Goal: Task Accomplishment & Management: Complete application form

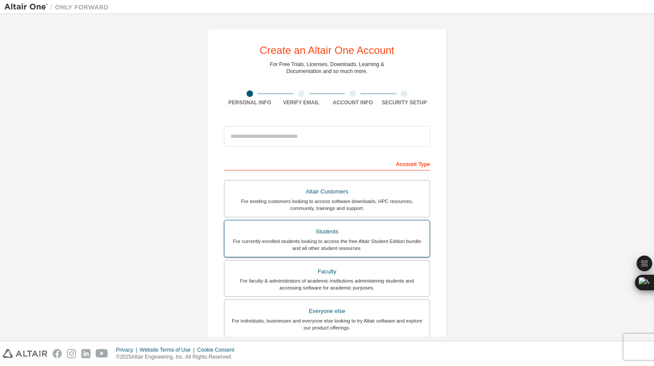
click at [335, 232] on div "Students" at bounding box center [326, 232] width 195 height 12
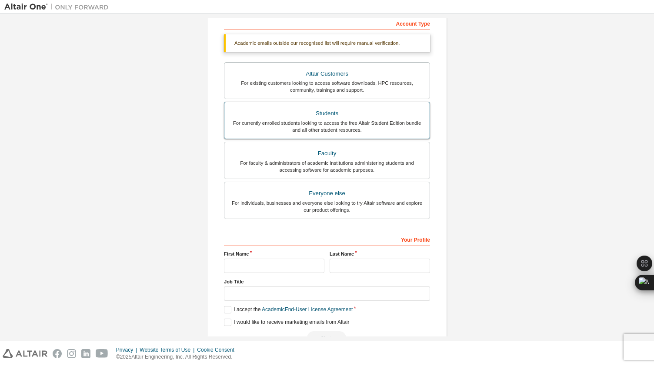
scroll to position [163, 0]
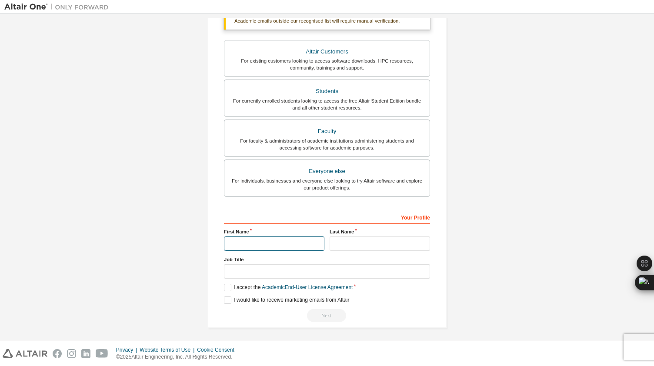
click at [258, 243] on input "text" at bounding box center [274, 243] width 100 height 14
click at [371, 242] on input "text" at bounding box center [379, 243] width 100 height 14
click at [275, 241] on input "*********" at bounding box center [274, 243] width 100 height 14
type input "*********"
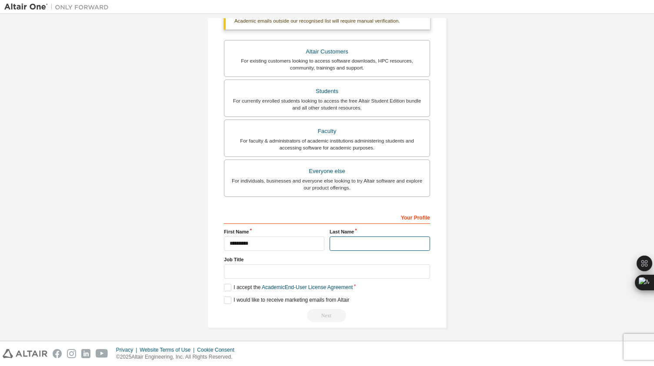
click at [368, 242] on input "text" at bounding box center [379, 243] width 100 height 14
type input "*****"
click at [227, 285] on label "I accept the Academic End-User License Agreement" at bounding box center [288, 287] width 129 height 7
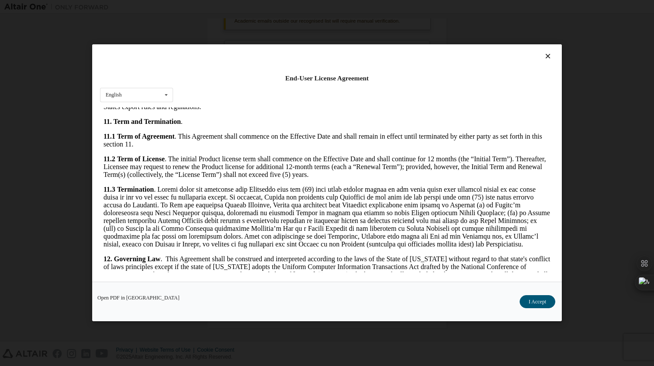
scroll to position [1394, 0]
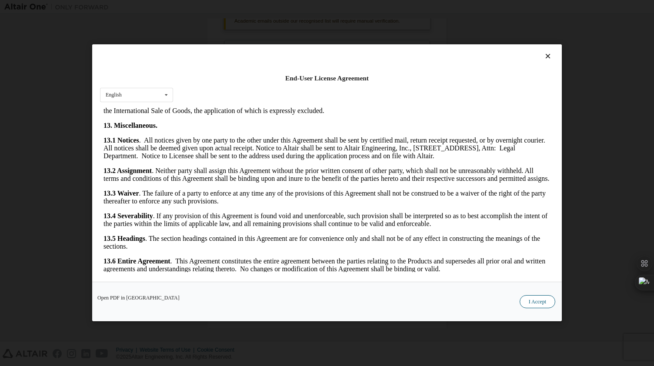
click at [542, 303] on button "I Accept" at bounding box center [537, 301] width 36 height 13
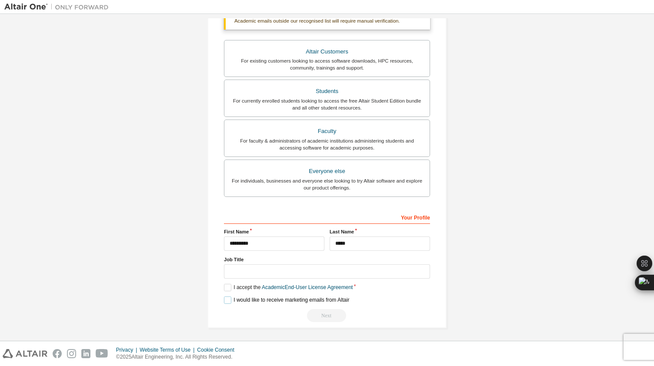
click at [279, 297] on label "I would like to receive marketing emails from Altair" at bounding box center [286, 299] width 125 height 7
click at [282, 296] on label "I would like to receive marketing emails from Altair" at bounding box center [286, 299] width 125 height 7
click at [328, 312] on div "Next" at bounding box center [327, 315] width 206 height 13
click at [224, 287] on label "I accept the Academic End-User License Agreement" at bounding box center [288, 287] width 129 height 7
click at [224, 286] on label "I accept the Academic End-User License Agreement" at bounding box center [288, 287] width 129 height 7
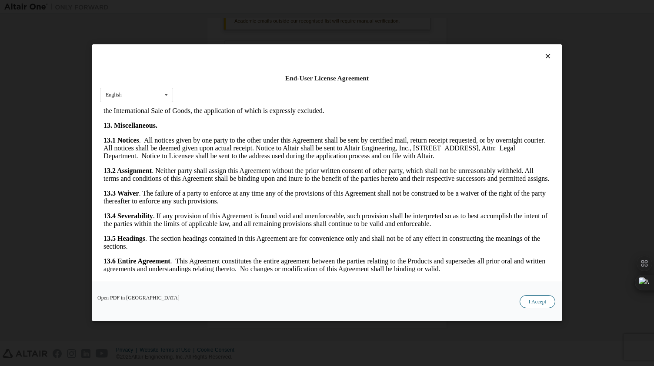
click at [543, 296] on button "I Accept" at bounding box center [537, 301] width 36 height 13
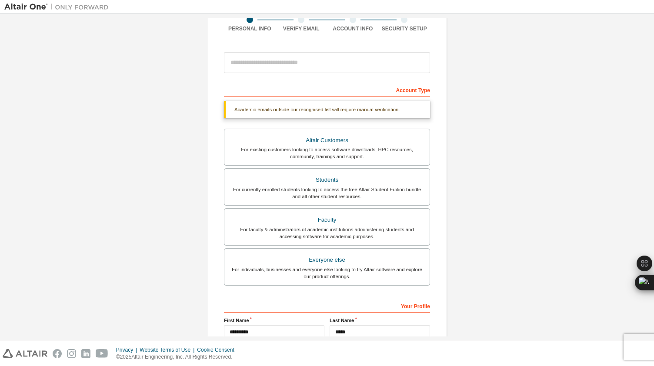
scroll to position [0, 0]
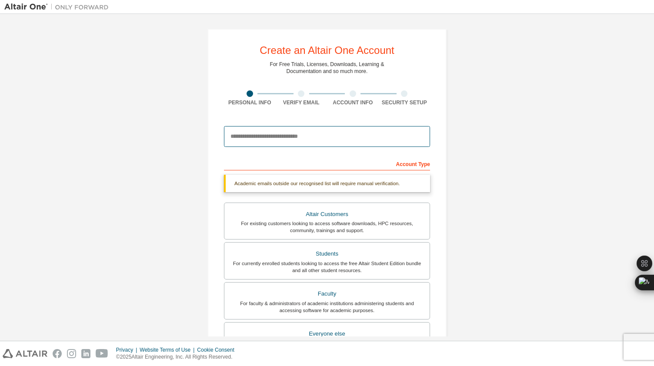
click at [316, 138] on input "email" at bounding box center [327, 136] width 206 height 21
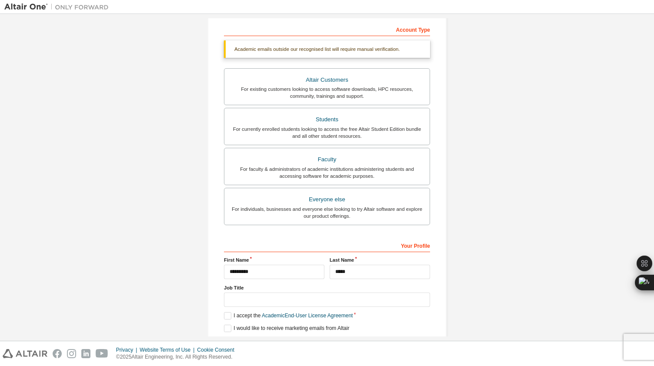
scroll to position [135, 0]
click at [318, 45] on div "Academic emails outside our recognised list will require manual verification." at bounding box center [327, 48] width 206 height 17
click at [307, 53] on div "Academic emails outside our recognised list will require manual verification." at bounding box center [327, 48] width 206 height 17
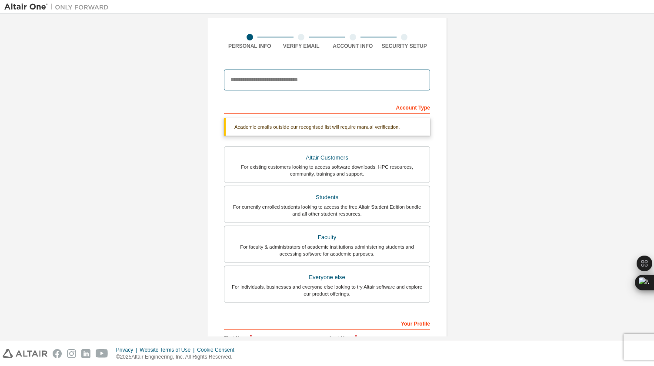
click at [310, 79] on input "email" at bounding box center [327, 80] width 206 height 21
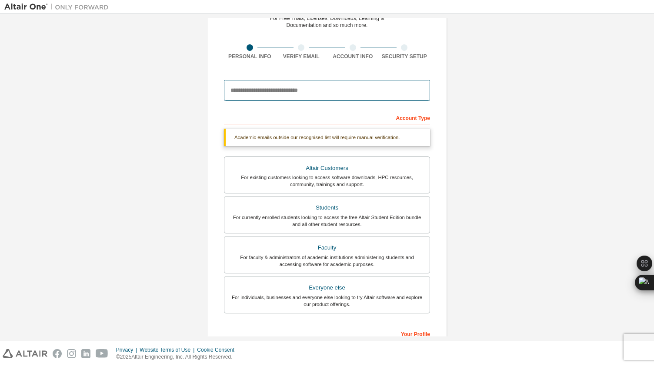
scroll to position [45, 0]
click at [329, 93] on input "email" at bounding box center [327, 91] width 206 height 21
click at [461, 280] on div "Create an Altair One Account For Free Trials, Licenses, Downloads, Learning & D…" at bounding box center [326, 214] width 645 height 483
click at [339, 97] on input "email" at bounding box center [327, 91] width 206 height 21
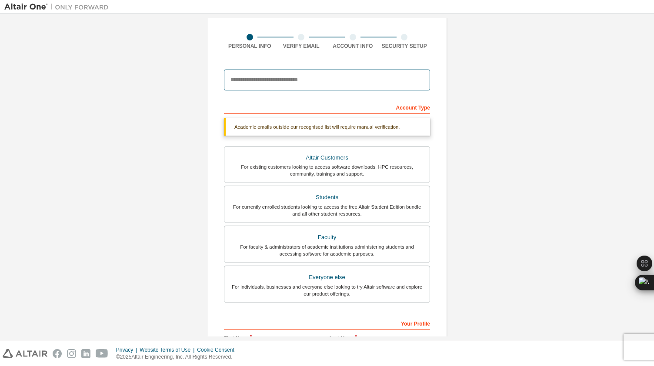
scroll to position [60, 0]
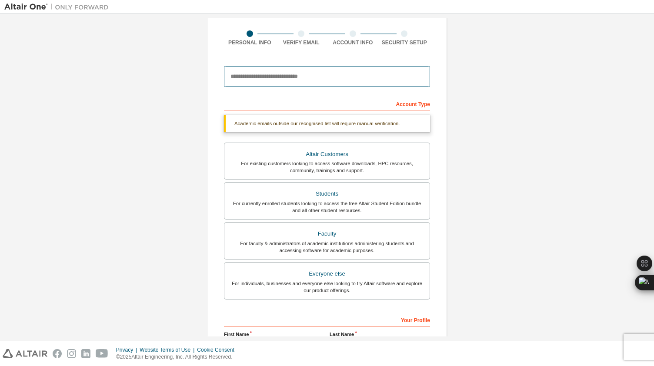
click at [297, 75] on input "email" at bounding box center [327, 76] width 206 height 21
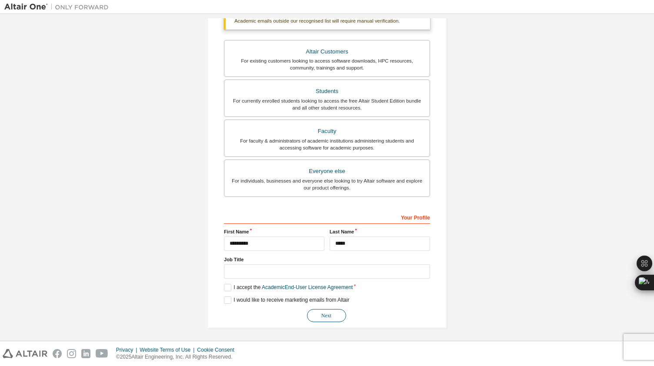
type input "**********"
click at [329, 310] on button "Next" at bounding box center [326, 315] width 39 height 13
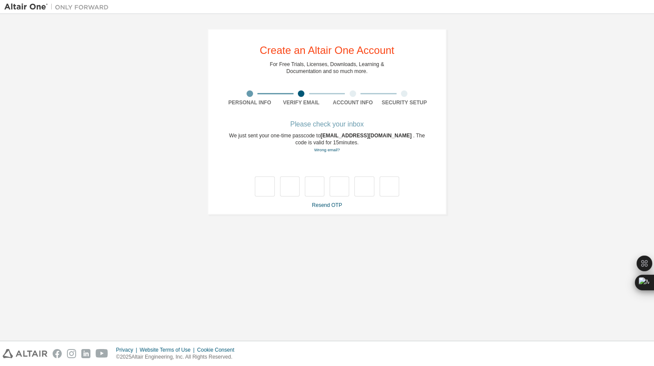
scroll to position [0, 0]
click at [333, 152] on link "Wrong email?" at bounding box center [327, 149] width 26 height 5
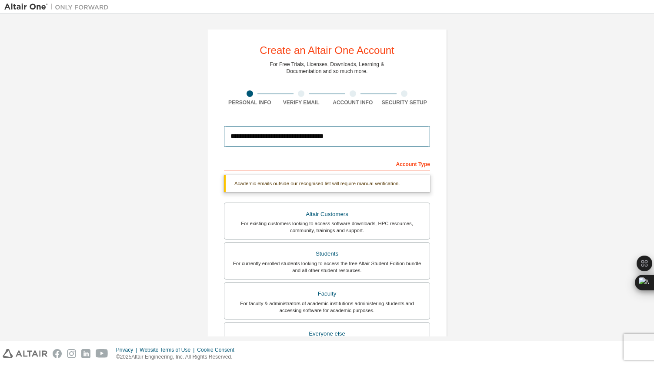
click at [303, 134] on input "**********" at bounding box center [327, 136] width 206 height 21
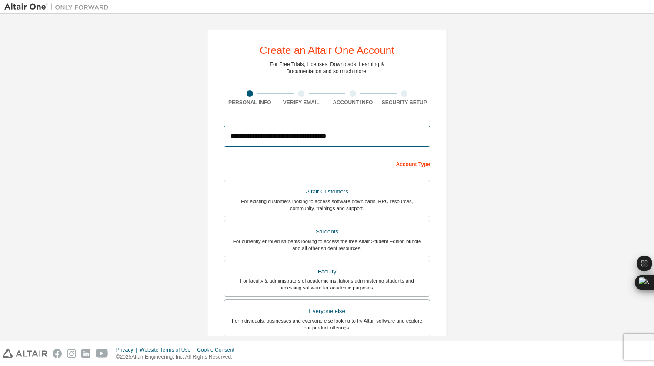
scroll to position [140, 0]
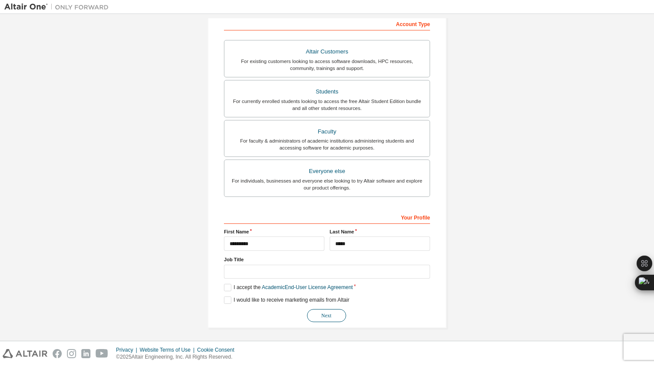
type input "**********"
click at [325, 315] on button "Next" at bounding box center [326, 315] width 39 height 13
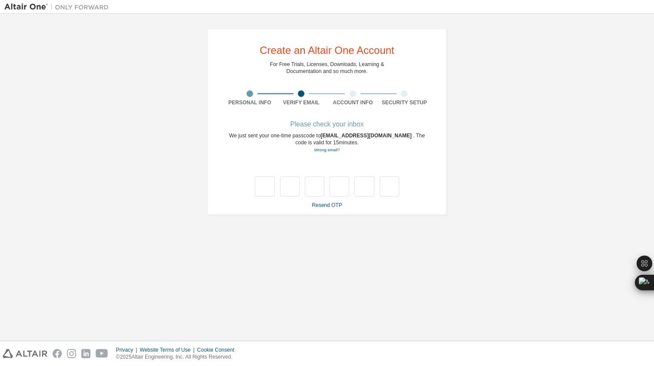
type input "*"
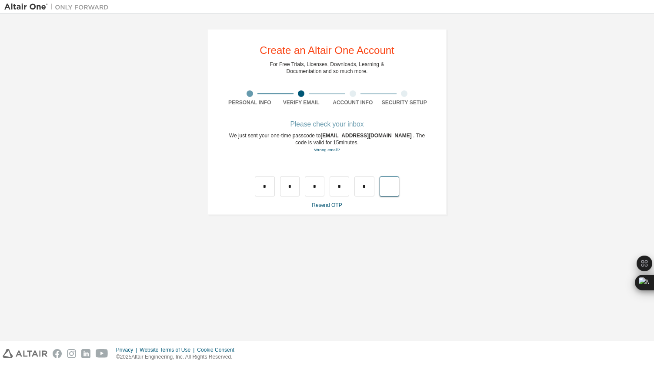
type input "*"
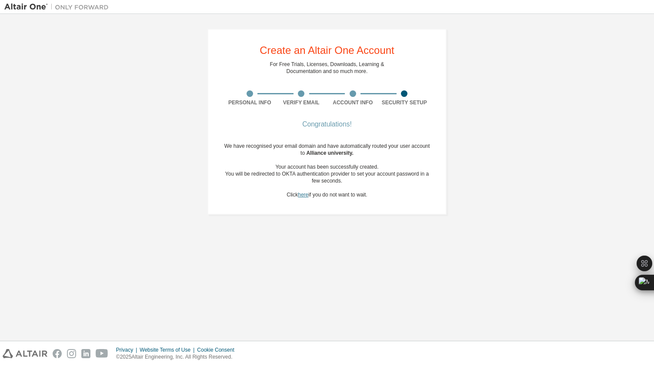
click at [302, 192] on link "here" at bounding box center [303, 195] width 10 height 6
